Goal: Transaction & Acquisition: Subscribe to service/newsletter

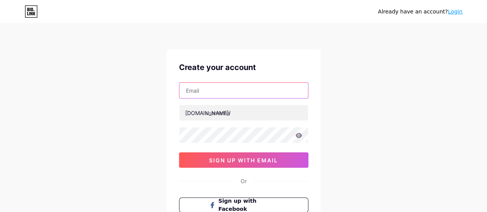
drag, startPoint x: 228, startPoint y: 91, endPoint x: 231, endPoint y: 97, distance: 6.0
click at [228, 91] on input "text" at bounding box center [243, 90] width 129 height 15
type input "[EMAIL_ADDRESS][DOMAIN_NAME]"
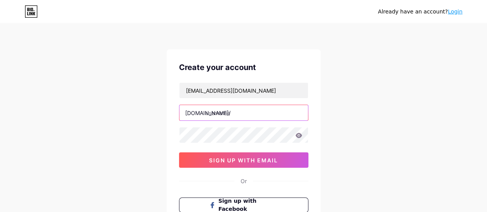
click at [235, 113] on input "text" at bounding box center [243, 112] width 129 height 15
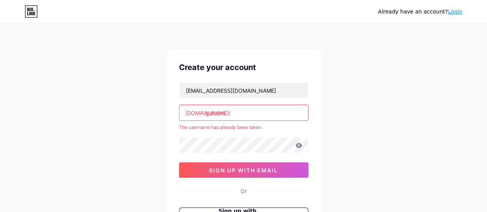
type input "gateprc"
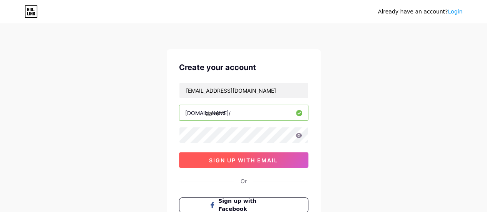
click at [253, 159] on span "sign up with email" at bounding box center [243, 160] width 69 height 7
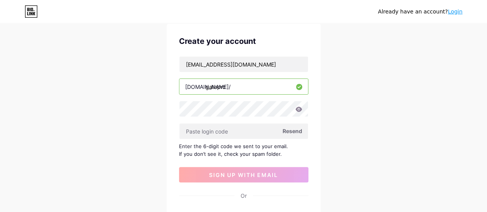
scroll to position [38, 0]
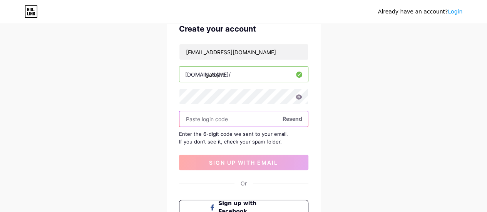
paste input "697845"
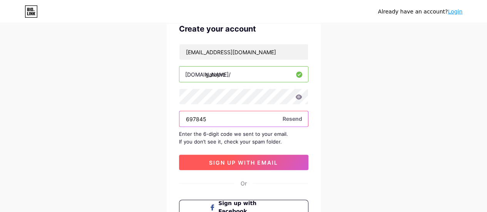
type input "697845"
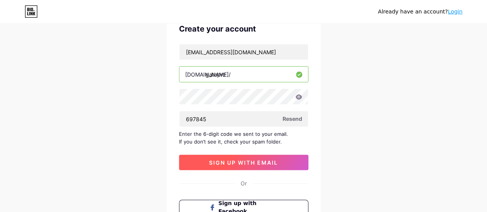
click at [239, 162] on span "sign up with email" at bounding box center [243, 162] width 69 height 7
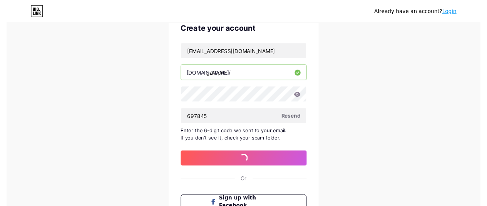
scroll to position [0, 0]
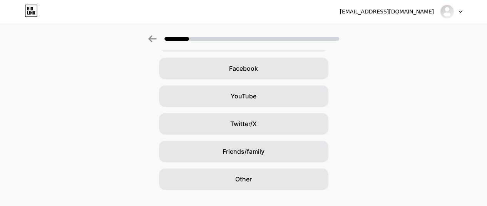
scroll to position [115, 0]
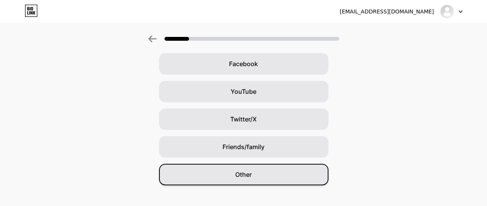
click at [253, 179] on div "Other" at bounding box center [243, 175] width 169 height 22
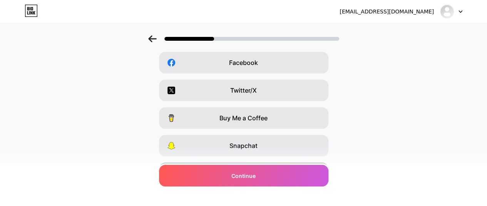
scroll to position [164, 0]
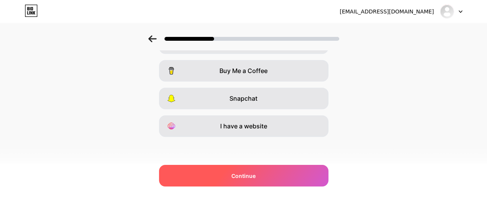
click at [284, 177] on div "Continue" at bounding box center [243, 176] width 169 height 22
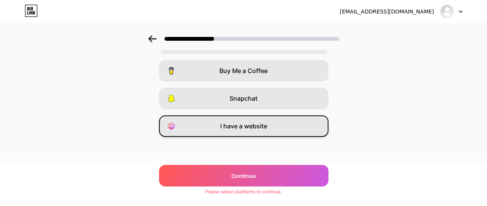
click at [266, 130] on span "I have a website" at bounding box center [243, 126] width 47 height 9
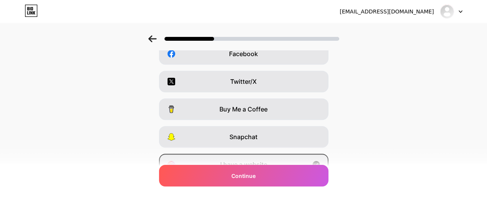
scroll to position [87, 0]
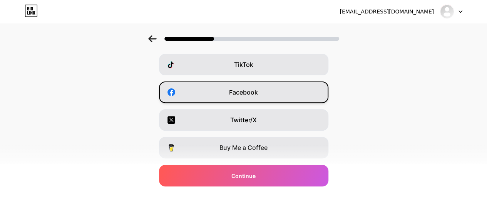
click at [287, 93] on div "Facebook" at bounding box center [243, 93] width 169 height 22
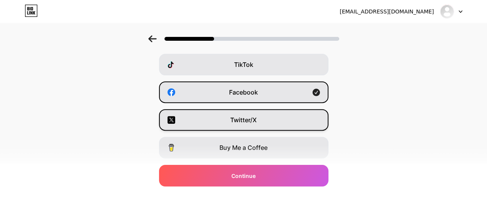
click at [287, 117] on div "Twitter/X" at bounding box center [243, 120] width 169 height 22
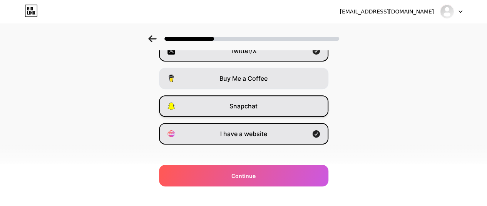
scroll to position [164, 0]
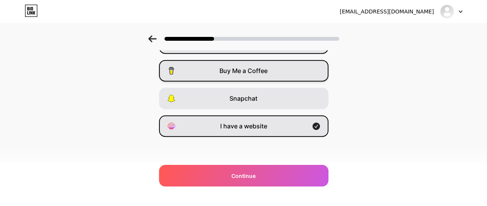
click at [286, 67] on div "Buy Me a Coffee" at bounding box center [243, 71] width 169 height 22
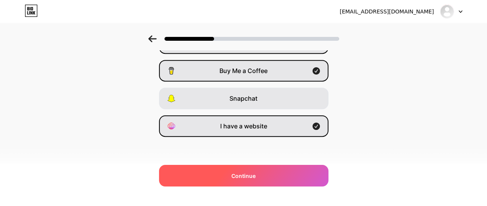
click at [275, 179] on div "Continue" at bounding box center [243, 176] width 169 height 22
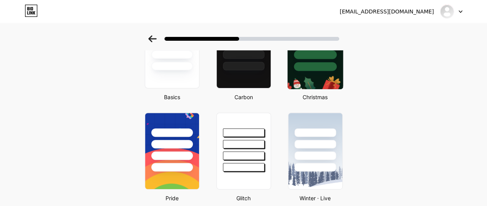
scroll to position [0, 0]
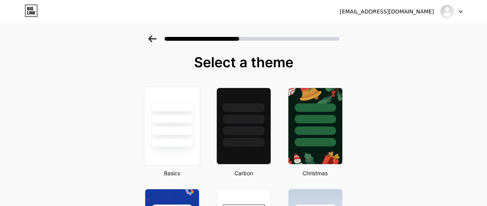
click at [187, 123] on div at bounding box center [171, 119] width 43 height 9
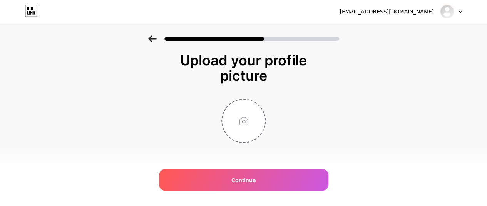
scroll to position [8, 0]
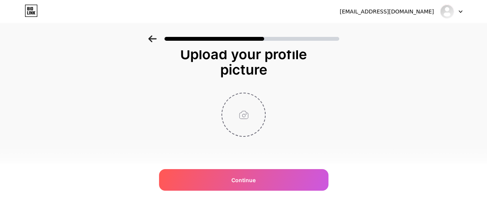
click at [243, 110] on input "file" at bounding box center [243, 115] width 43 height 43
type input "C:\fakepath\PRC Logo.jpg"
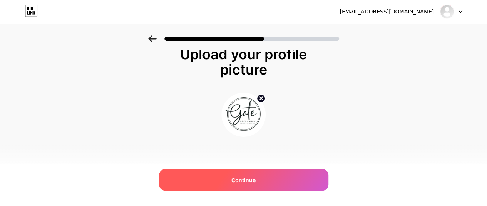
click at [253, 179] on span "Continue" at bounding box center [243, 180] width 24 height 8
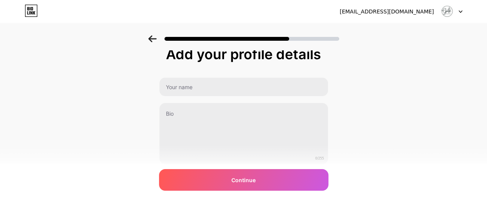
scroll to position [0, 0]
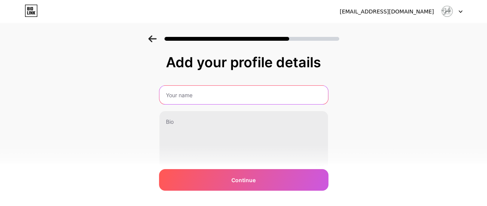
click at [228, 93] on input "text" at bounding box center [243, 95] width 169 height 18
type input "Gate PRC"
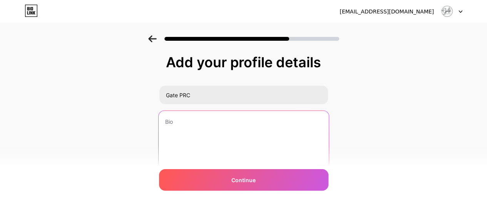
click at [206, 130] on textarea at bounding box center [243, 142] width 170 height 63
paste textarea "Gate Pregnancy Resource Center is a trusted support hub for women facing unexpe…"
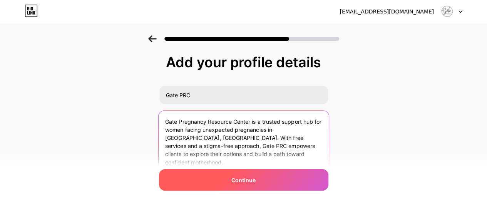
type textarea "Gate Pregnancy Resource Center is a trusted support hub for women facing unexpe…"
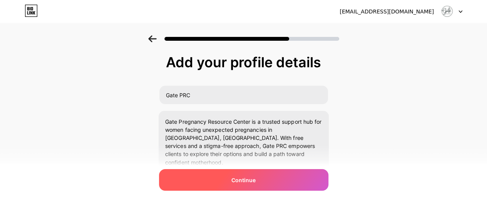
click at [249, 177] on span "Continue" at bounding box center [243, 180] width 24 height 8
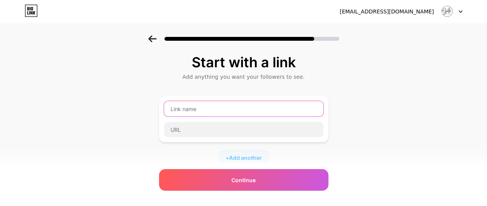
click at [234, 111] on input "text" at bounding box center [243, 108] width 159 height 15
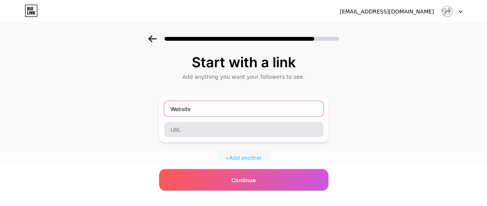
type input "Website"
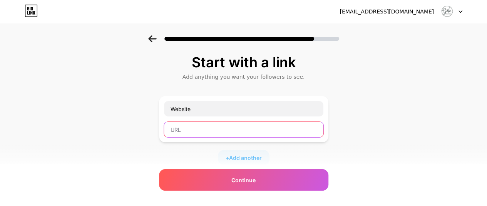
click at [203, 128] on input "text" at bounding box center [243, 129] width 159 height 15
paste input "[URL][DOMAIN_NAME]"
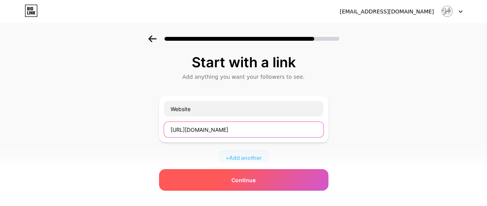
type input "[URL][DOMAIN_NAME]"
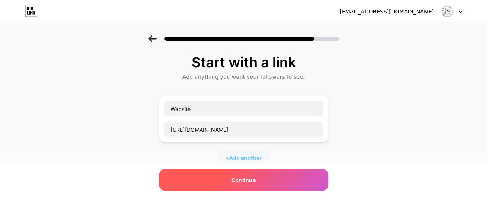
click at [247, 181] on span "Continue" at bounding box center [243, 180] width 24 height 8
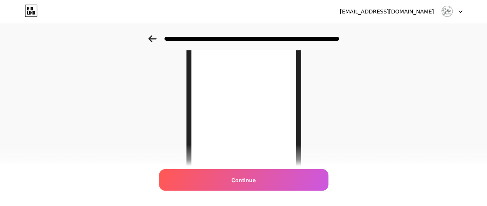
scroll to position [154, 0]
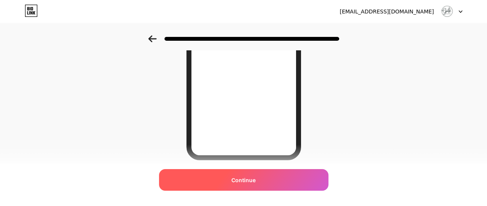
click at [251, 184] on div "Continue" at bounding box center [243, 180] width 169 height 22
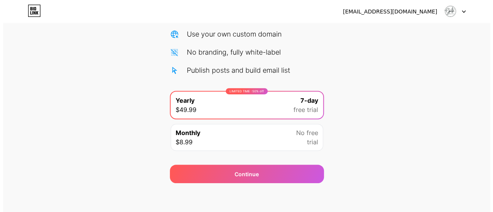
scroll to position [97, 0]
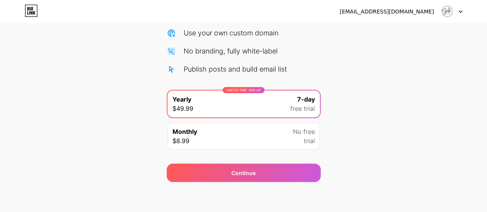
click at [282, 139] on div "Monthly $8.99 No free trial" at bounding box center [243, 136] width 152 height 27
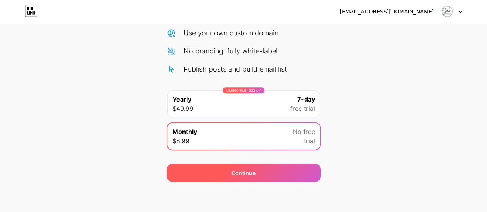
click at [269, 177] on div "Continue" at bounding box center [244, 173] width 154 height 18
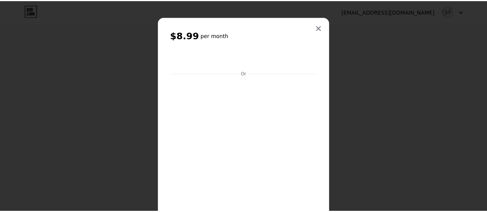
scroll to position [0, 0]
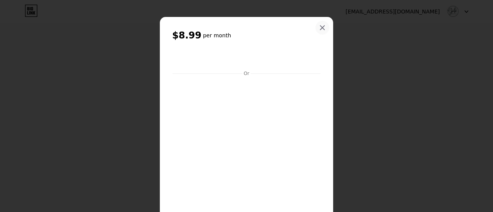
click at [319, 29] on icon at bounding box center [322, 28] width 6 height 6
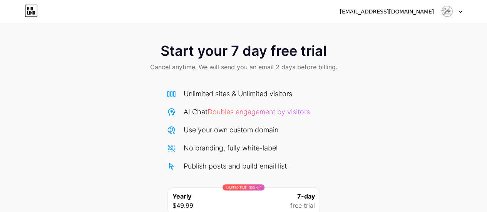
click at [376, 100] on div "Start your 7 day free trial Cancel anytime. We will send you an email 2 days be…" at bounding box center [243, 157] width 487 height 244
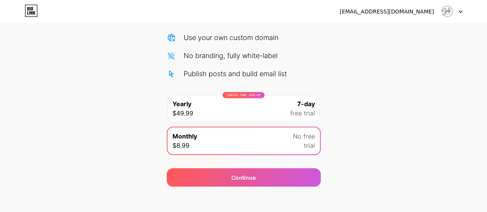
scroll to position [97, 0]
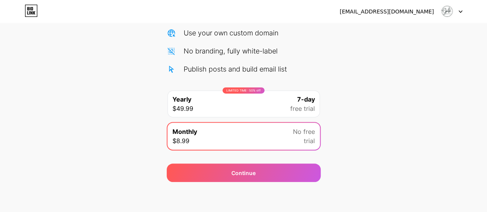
click at [374, 113] on div "Start your 7 day free trial Cancel anytime. We will send you an email 2 days be…" at bounding box center [243, 60] width 487 height 244
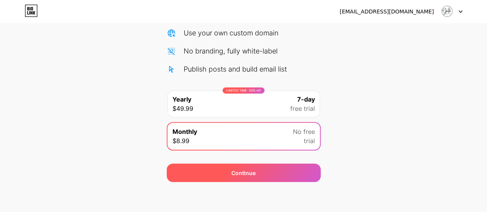
click at [295, 168] on div "Continue" at bounding box center [244, 173] width 154 height 18
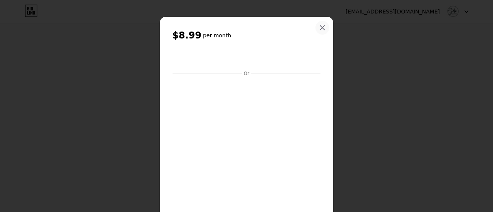
click at [320, 28] on icon at bounding box center [322, 28] width 4 height 4
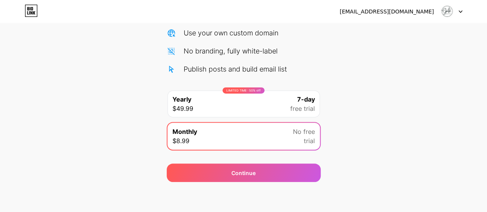
click at [450, 9] on img at bounding box center [446, 11] width 15 height 15
click at [417, 10] on div "[EMAIL_ADDRESS][DOMAIN_NAME]" at bounding box center [386, 12] width 94 height 8
click at [35, 10] on icon at bounding box center [31, 11] width 13 height 12
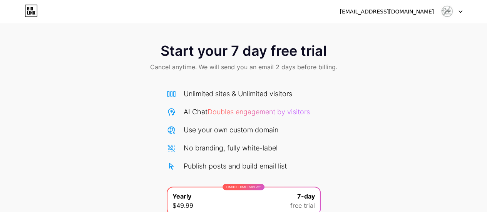
click at [452, 9] on img at bounding box center [446, 11] width 15 height 15
click at [462, 11] on div "[EMAIL_ADDRESS][DOMAIN_NAME] Logout" at bounding box center [243, 12] width 487 height 14
click at [449, 11] on img at bounding box center [446, 11] width 15 height 15
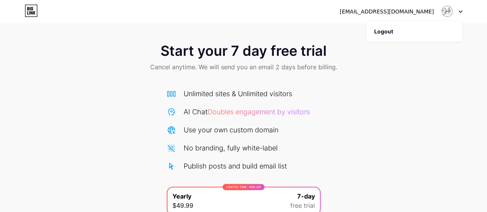
click at [384, 78] on div "Start your 7 day free trial Cancel anytime. We will send you an email 2 days be…" at bounding box center [243, 57] width 487 height 45
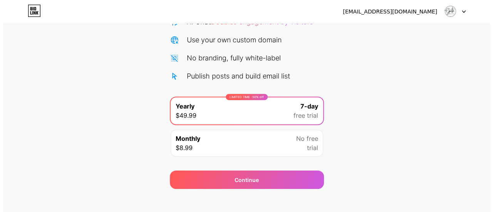
scroll to position [97, 0]
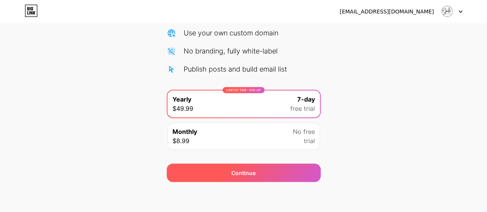
click at [285, 173] on div "Continue" at bounding box center [244, 173] width 154 height 18
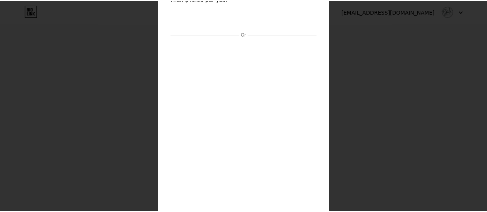
scroll to position [0, 0]
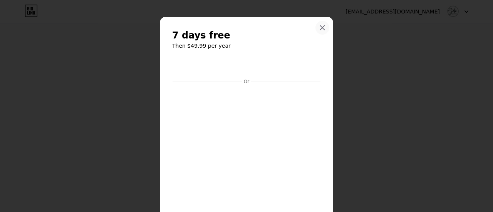
click at [321, 26] on icon at bounding box center [322, 28] width 4 height 4
